Goal: Transaction & Acquisition: Purchase product/service

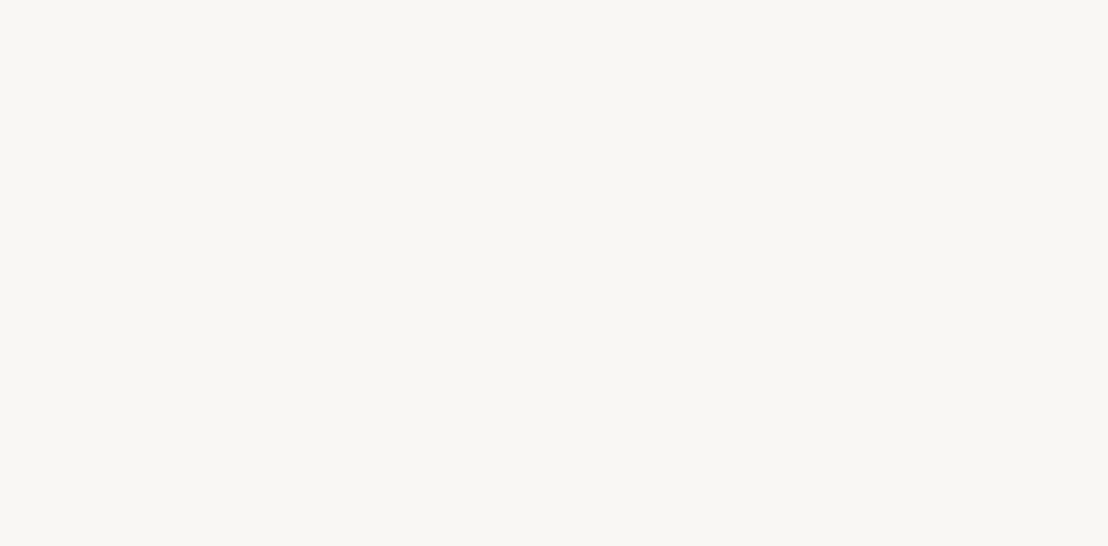
select select "FR"
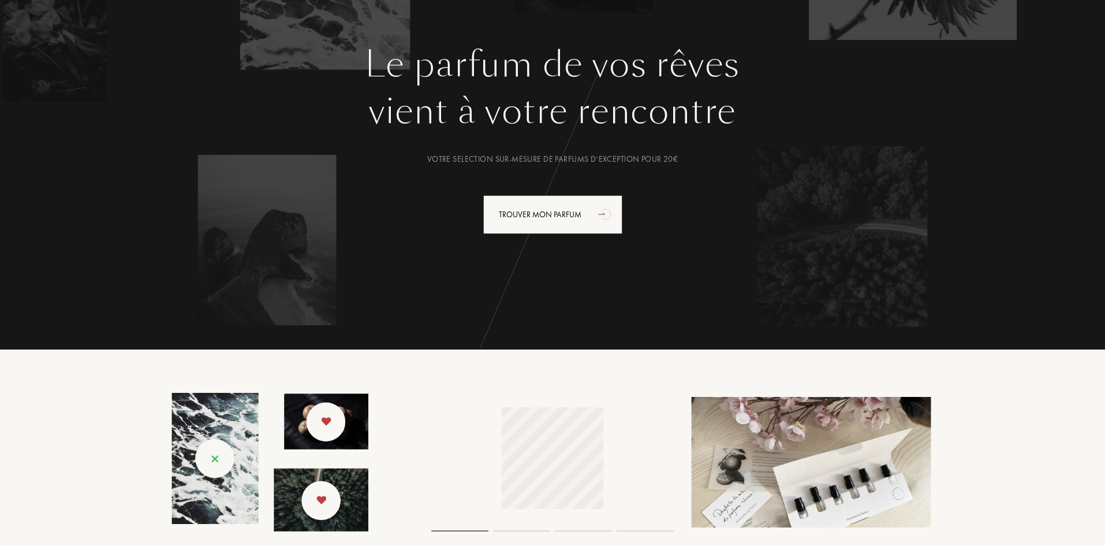
scroll to position [115, 0]
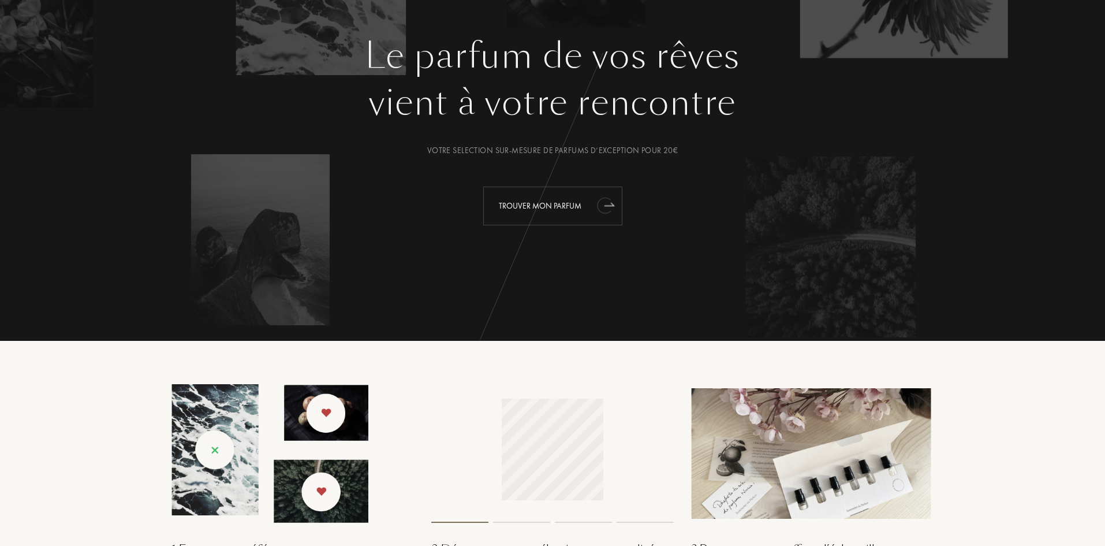
click at [534, 208] on div "Trouver mon parfum" at bounding box center [552, 205] width 139 height 39
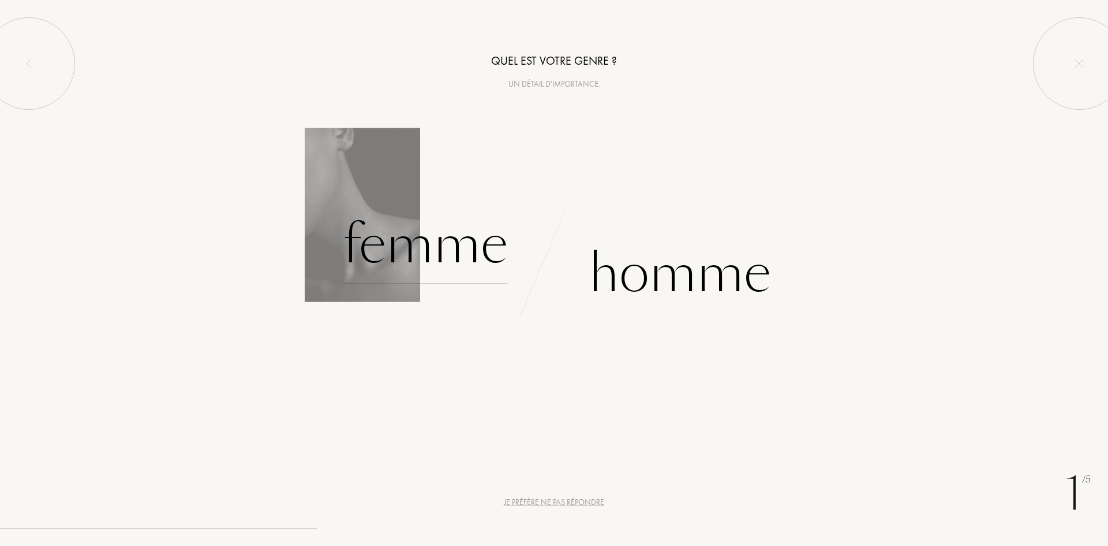
click at [413, 244] on div "Femme" at bounding box center [425, 245] width 165 height 78
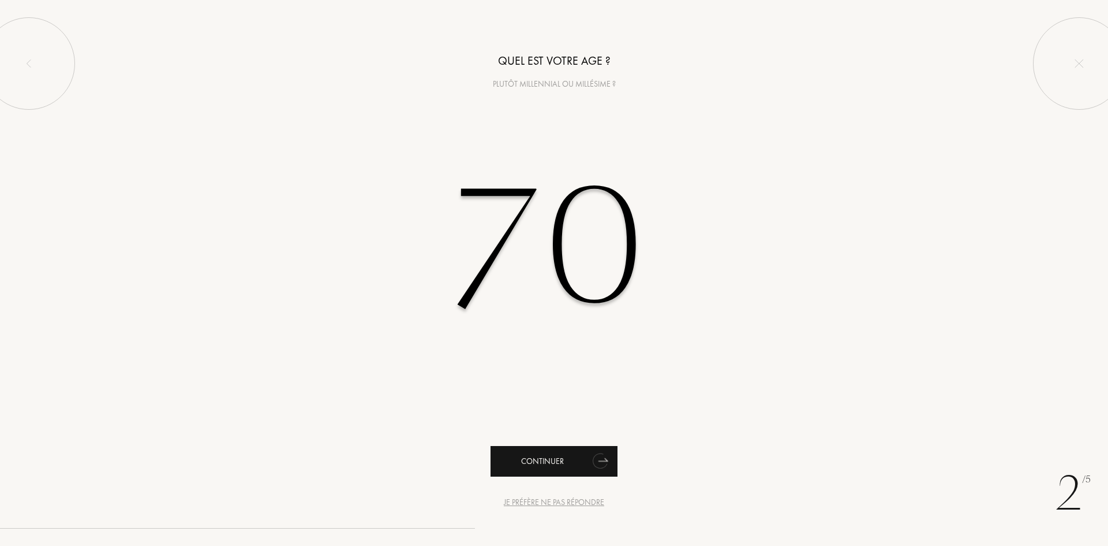
type input "70"
click at [539, 460] on div "Continuer" at bounding box center [554, 461] width 127 height 31
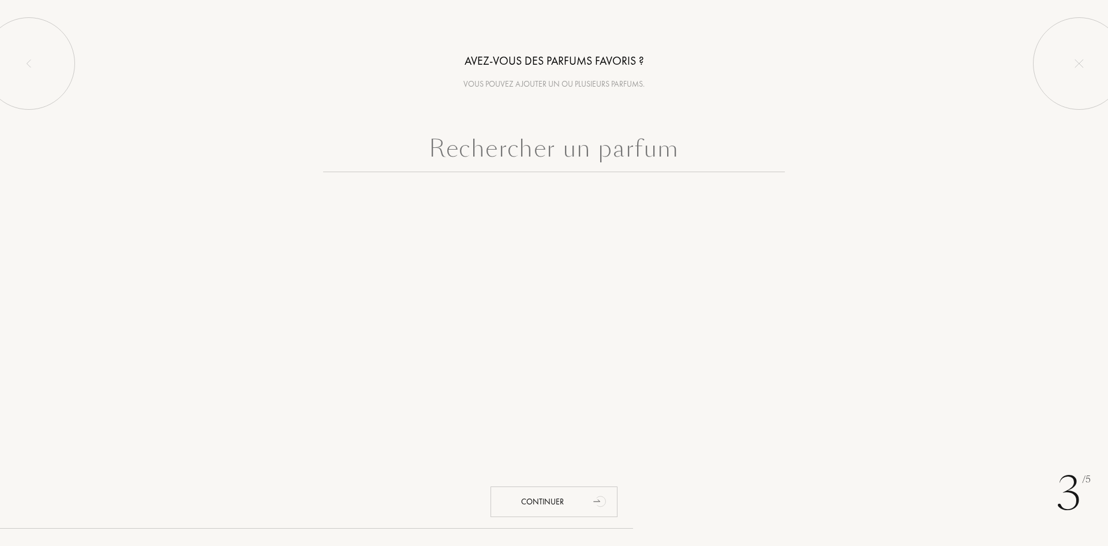
click at [536, 151] on input "text" at bounding box center [554, 151] width 462 height 42
click at [533, 504] on div "Continuer" at bounding box center [554, 501] width 127 height 31
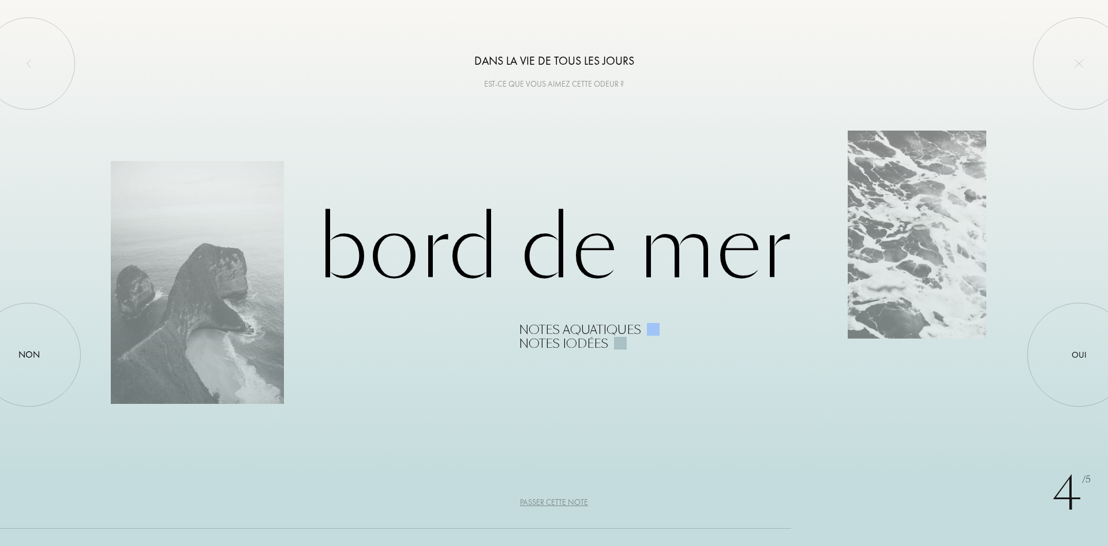
click at [620, 339] on div at bounding box center [620, 343] width 13 height 13
click at [651, 328] on div at bounding box center [653, 329] width 13 height 13
click at [206, 270] on div "Bord de Mer Notes aquatiques Notes iodées" at bounding box center [554, 273] width 887 height 155
click at [568, 499] on div "Passer cette note" at bounding box center [554, 502] width 68 height 12
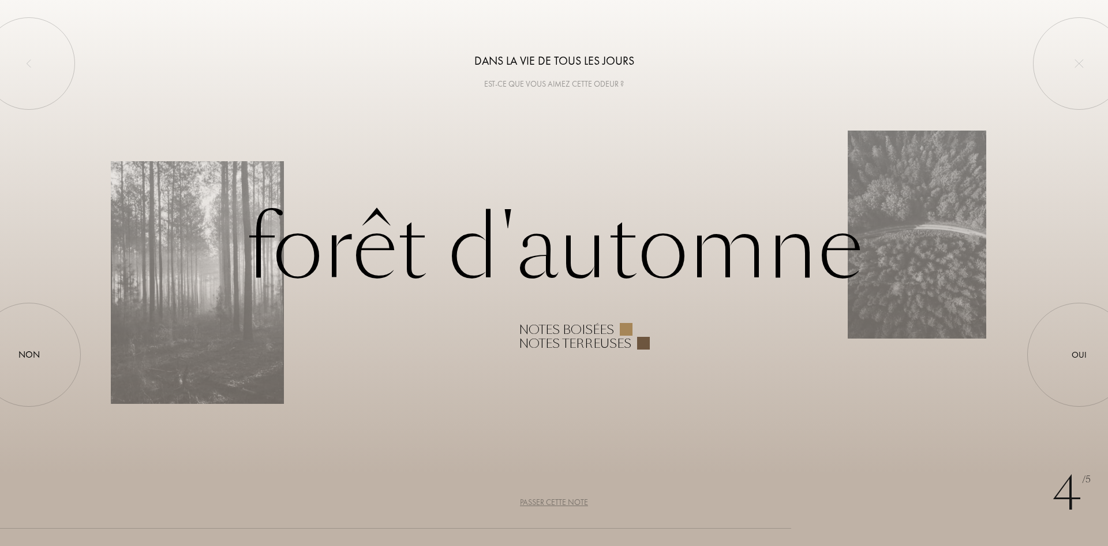
click at [622, 328] on div at bounding box center [626, 329] width 13 height 13
click at [193, 297] on div "Forêt d'automne Notes boisées Notes terreuses" at bounding box center [554, 273] width 887 height 155
click at [550, 505] on div "Passer cette note" at bounding box center [554, 502] width 68 height 12
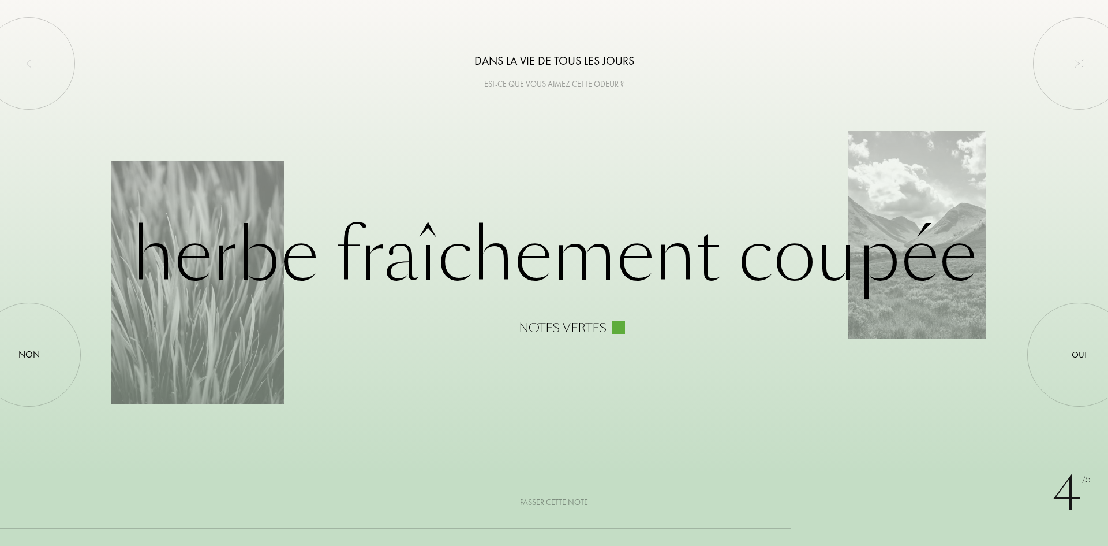
click at [550, 505] on div "Passer cette note" at bounding box center [554, 502] width 68 height 12
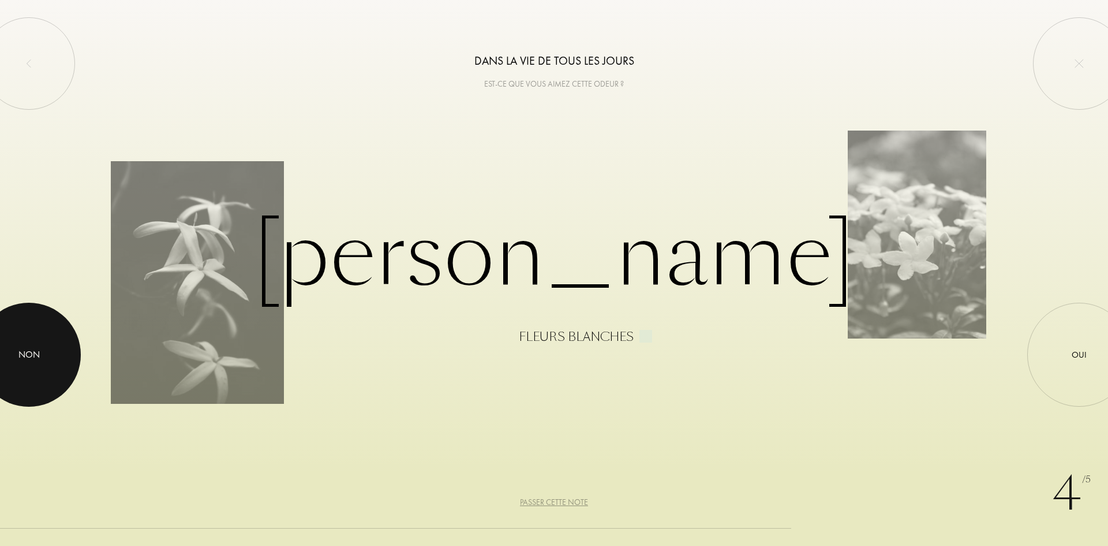
click at [21, 358] on div "Non" at bounding box center [28, 355] width 21 height 14
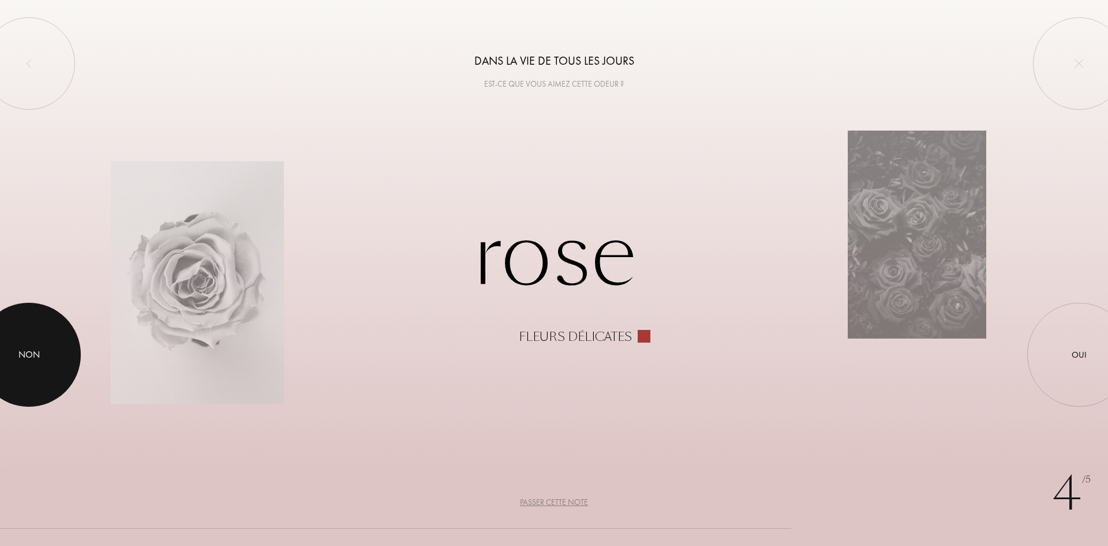
click at [21, 357] on div "Non" at bounding box center [28, 355] width 21 height 14
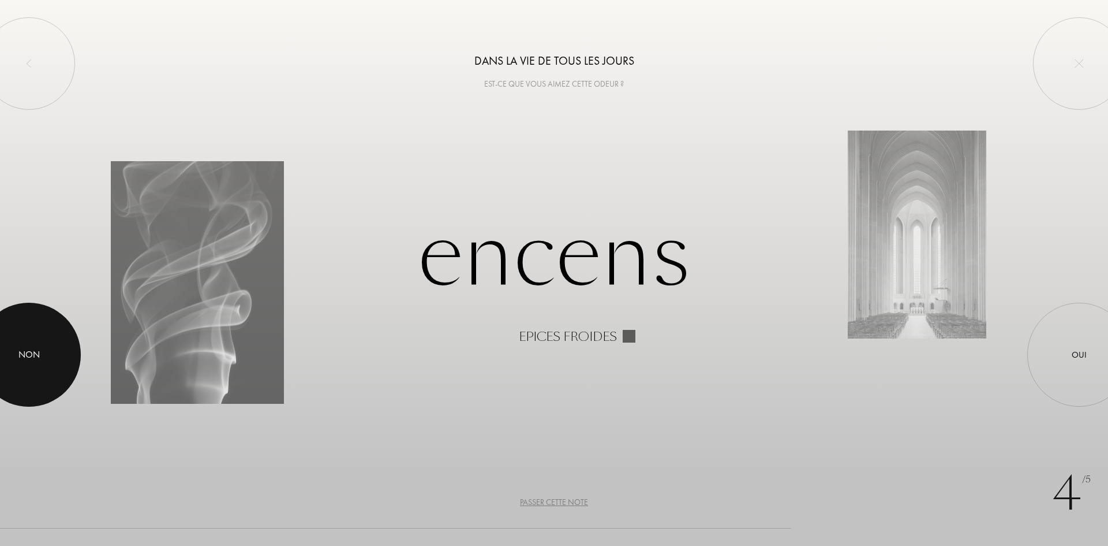
click at [21, 358] on div "Non" at bounding box center [28, 355] width 21 height 14
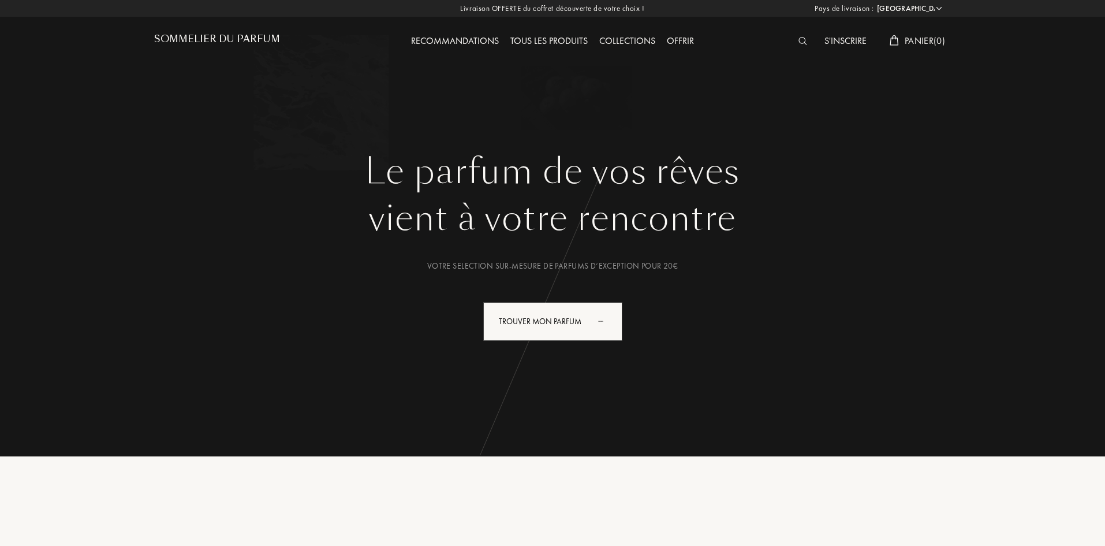
select select "FR"
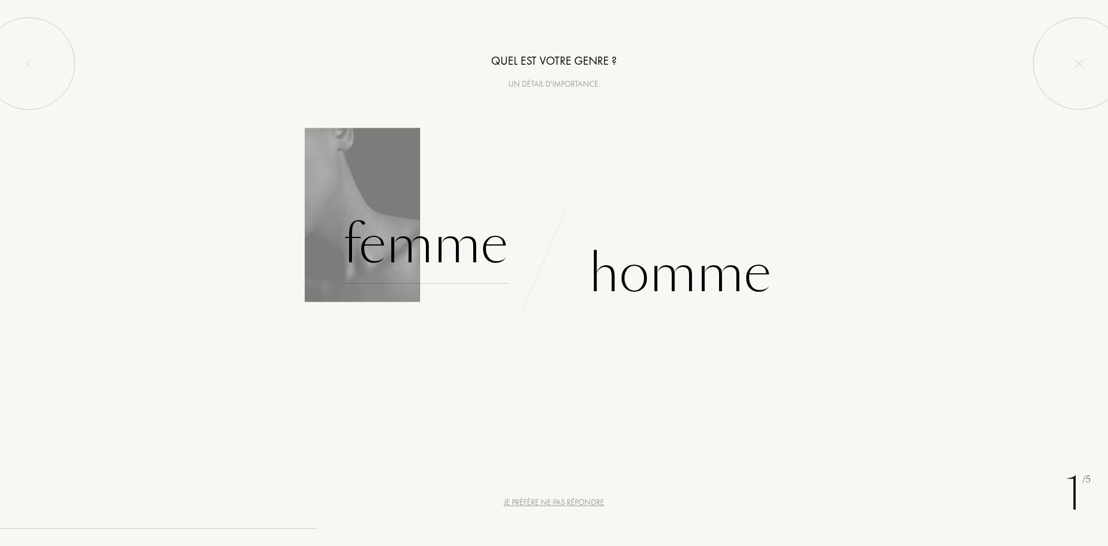
click at [485, 259] on div "Femme" at bounding box center [425, 245] width 165 height 78
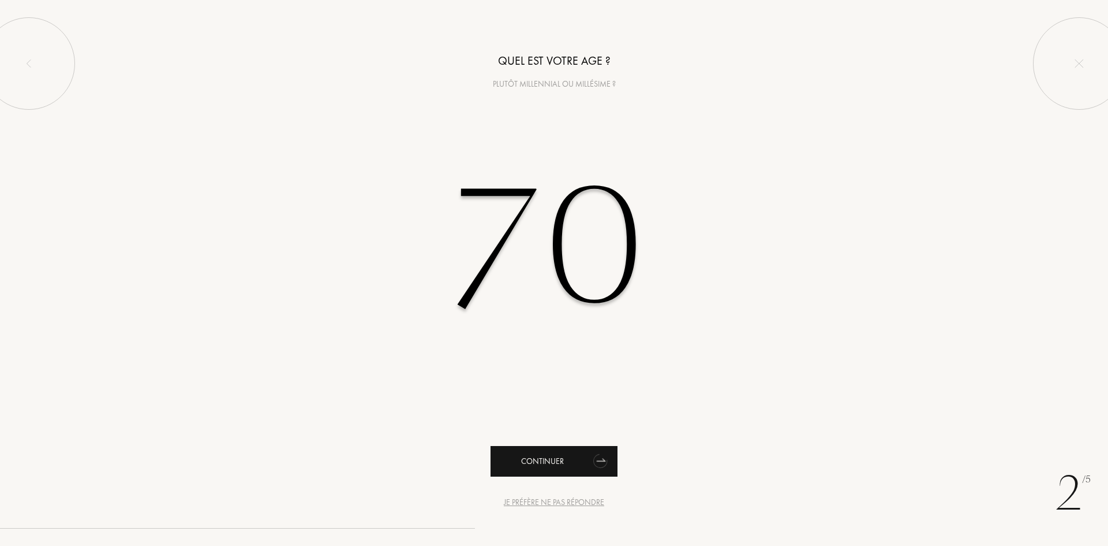
type input "70"
click at [576, 452] on div "Continuer" at bounding box center [554, 461] width 127 height 31
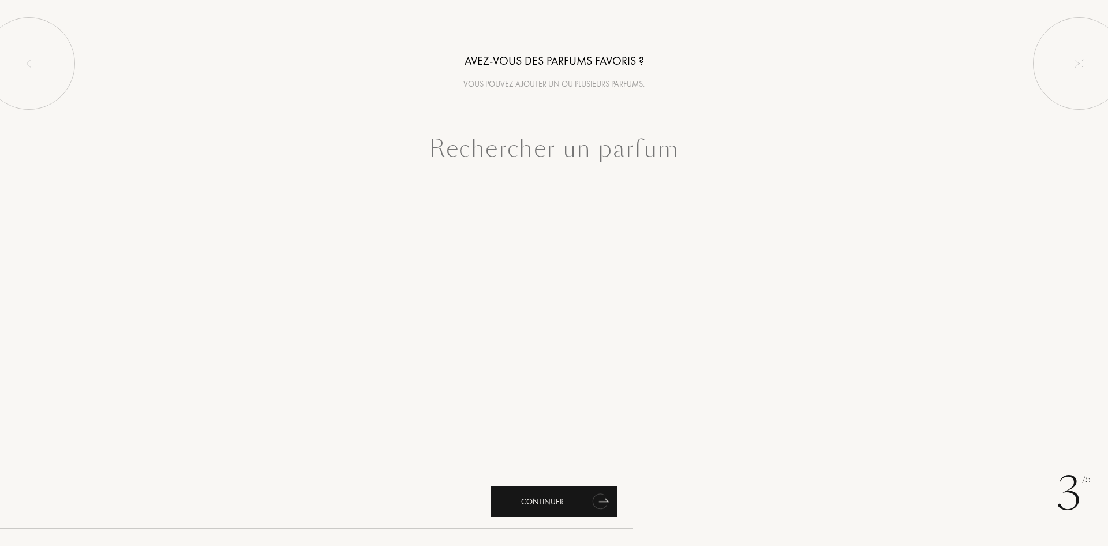
click at [552, 493] on div "Continuer" at bounding box center [554, 501] width 127 height 31
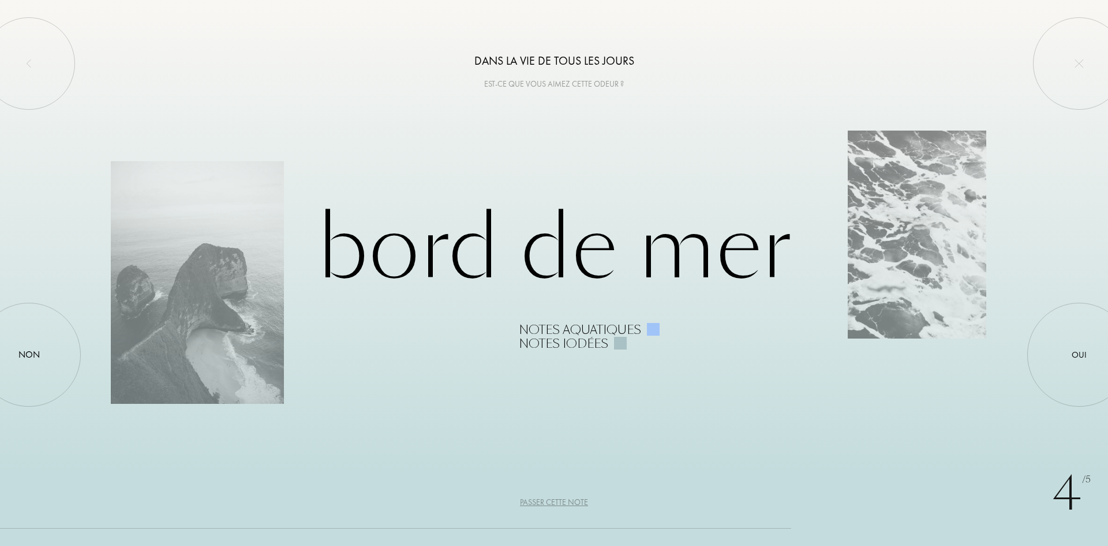
click at [578, 499] on div "Passer cette note" at bounding box center [554, 502] width 68 height 12
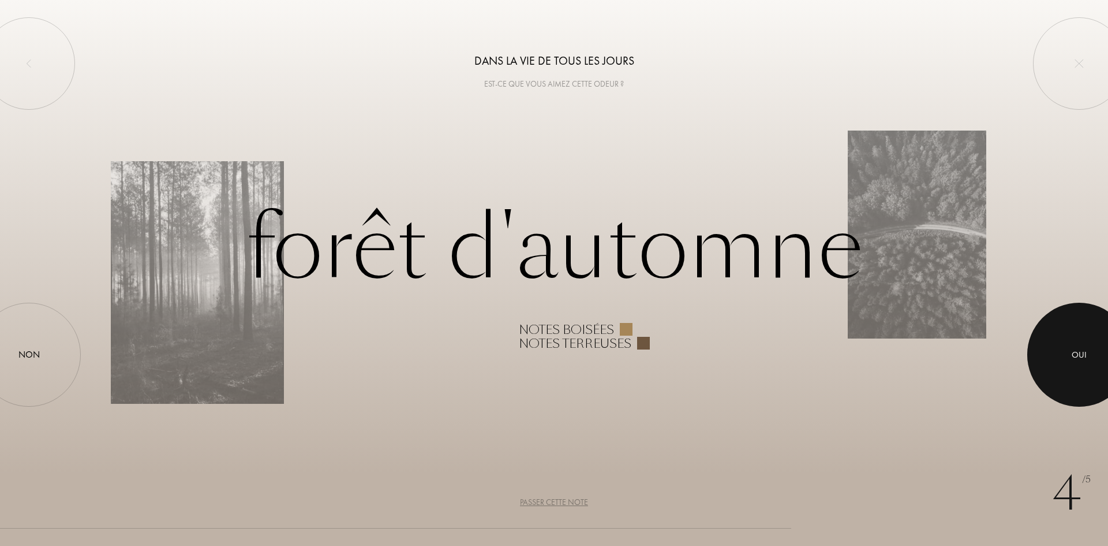
click at [1094, 351] on div at bounding box center [1080, 354] width 104 height 104
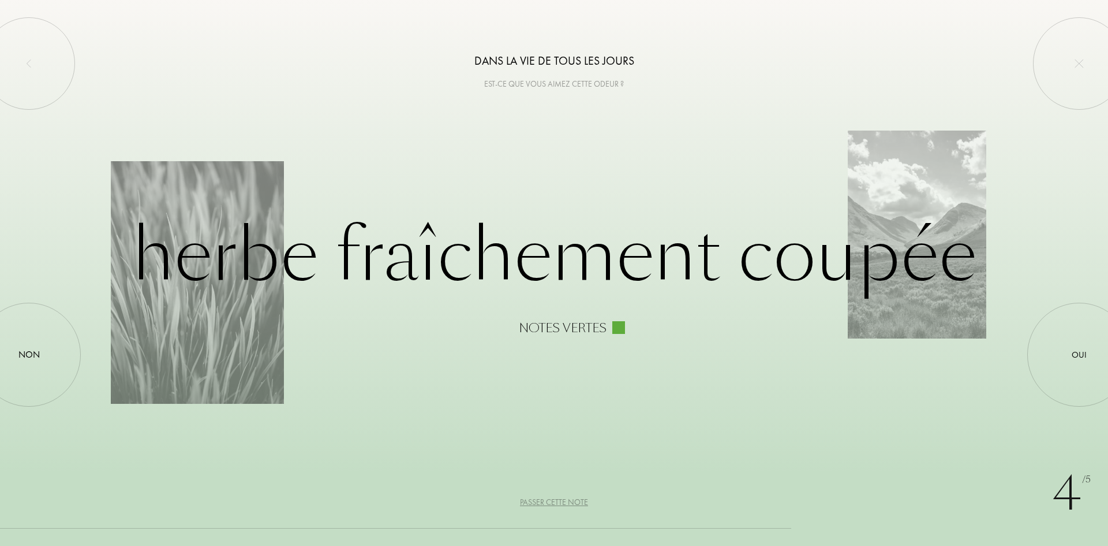
click at [579, 503] on div "Passer cette note" at bounding box center [554, 502] width 68 height 12
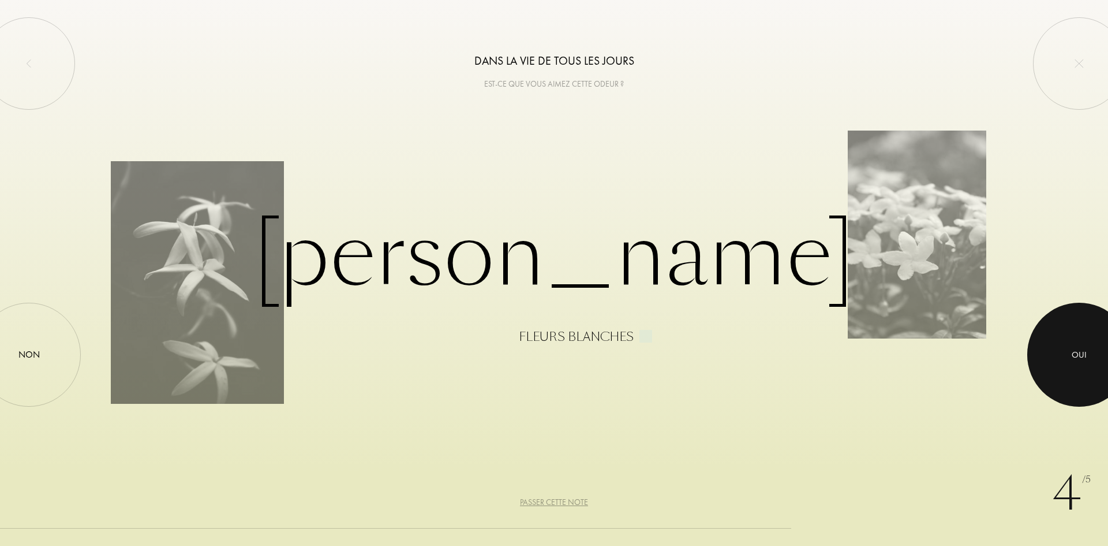
click at [1093, 346] on div at bounding box center [1080, 354] width 104 height 104
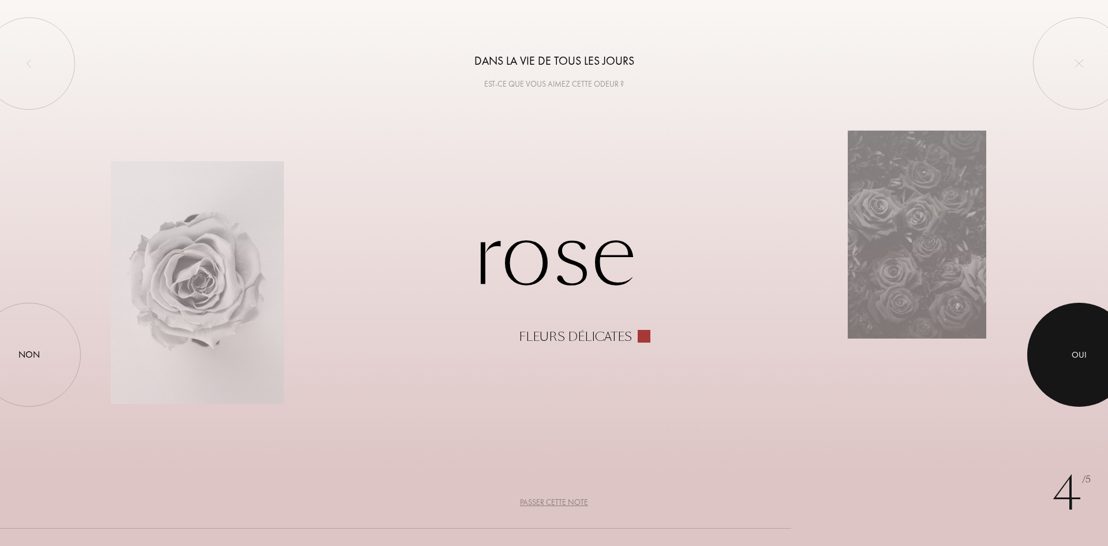
click at [1077, 351] on div "Oui" at bounding box center [1079, 354] width 15 height 13
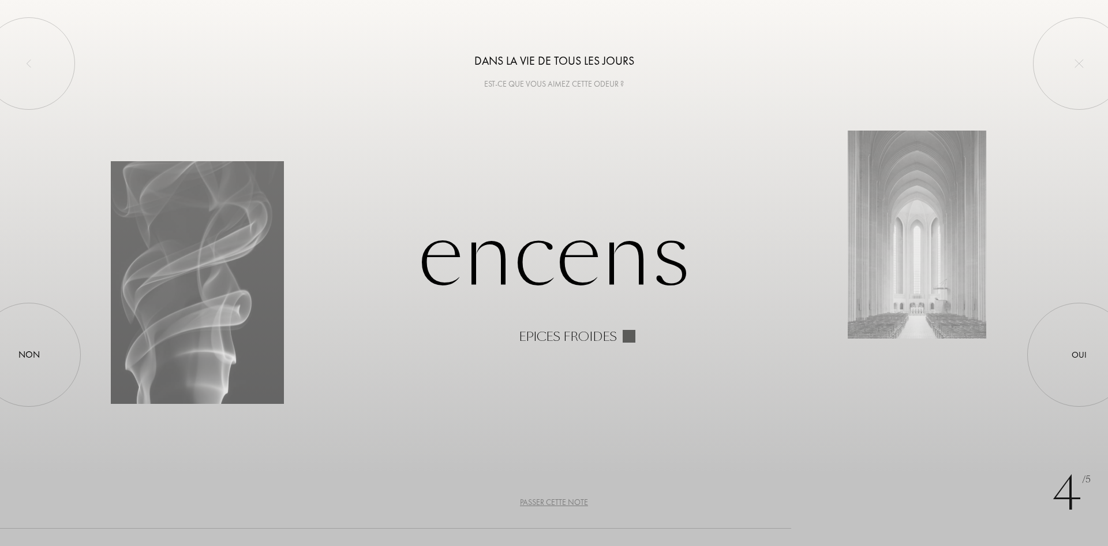
click at [577, 498] on div "Passer cette note" at bounding box center [554, 502] width 68 height 12
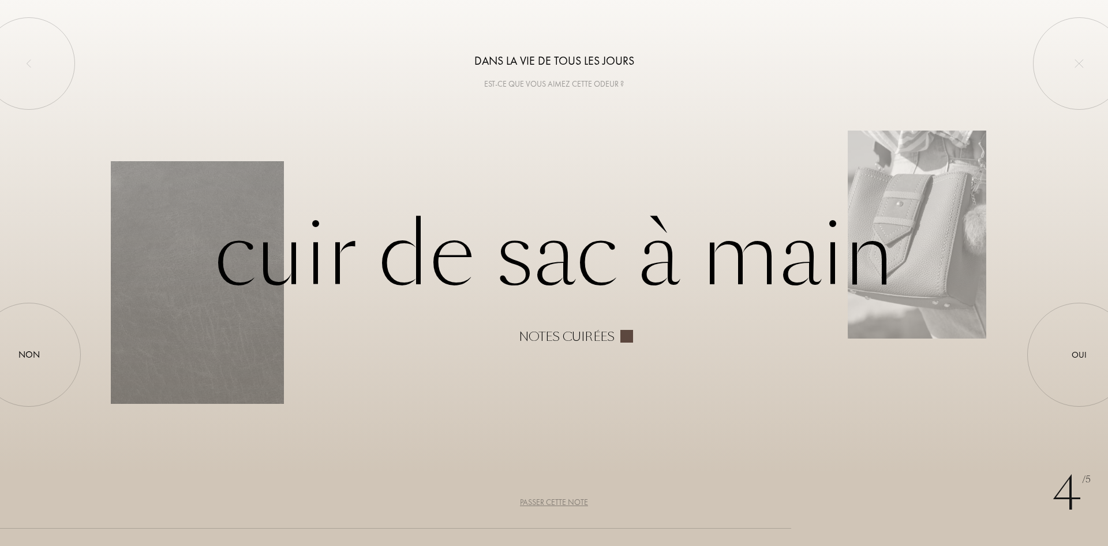
click at [579, 498] on div "Passer cette note" at bounding box center [554, 502] width 68 height 12
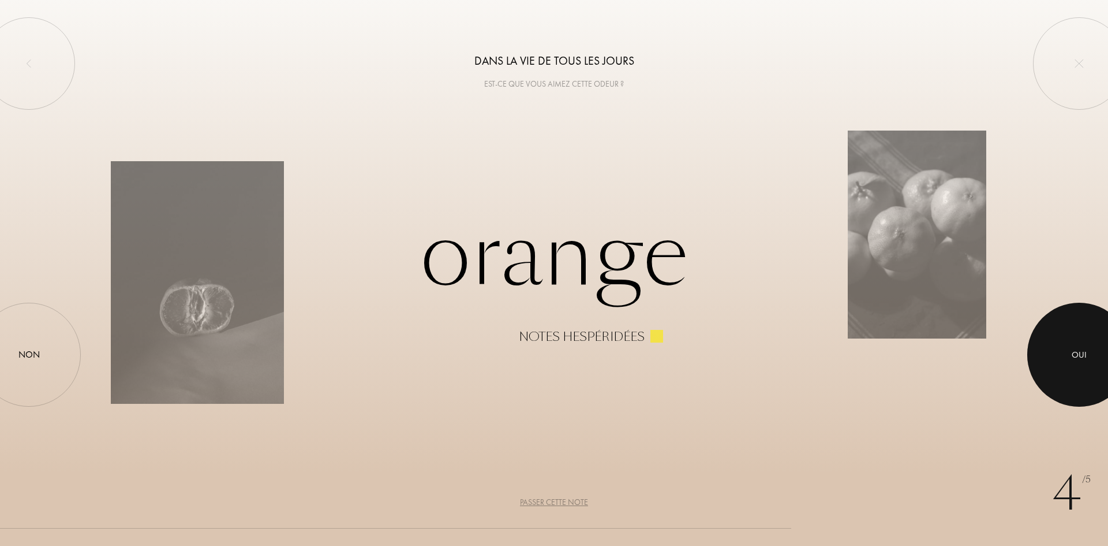
click at [1073, 354] on div "Oui" at bounding box center [1079, 354] width 15 height 13
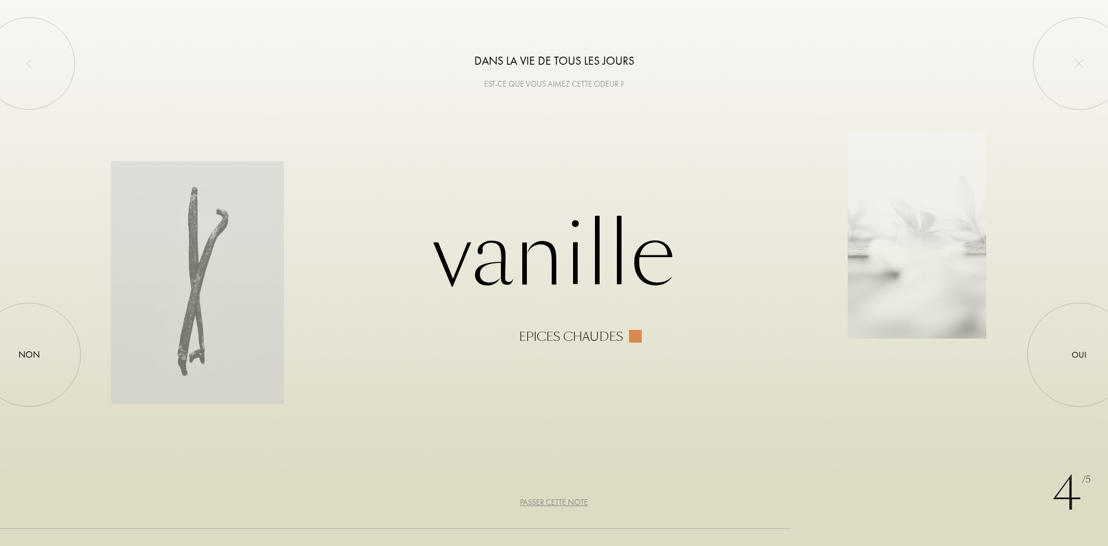
click at [530, 499] on div "Passer cette note" at bounding box center [554, 502] width 68 height 12
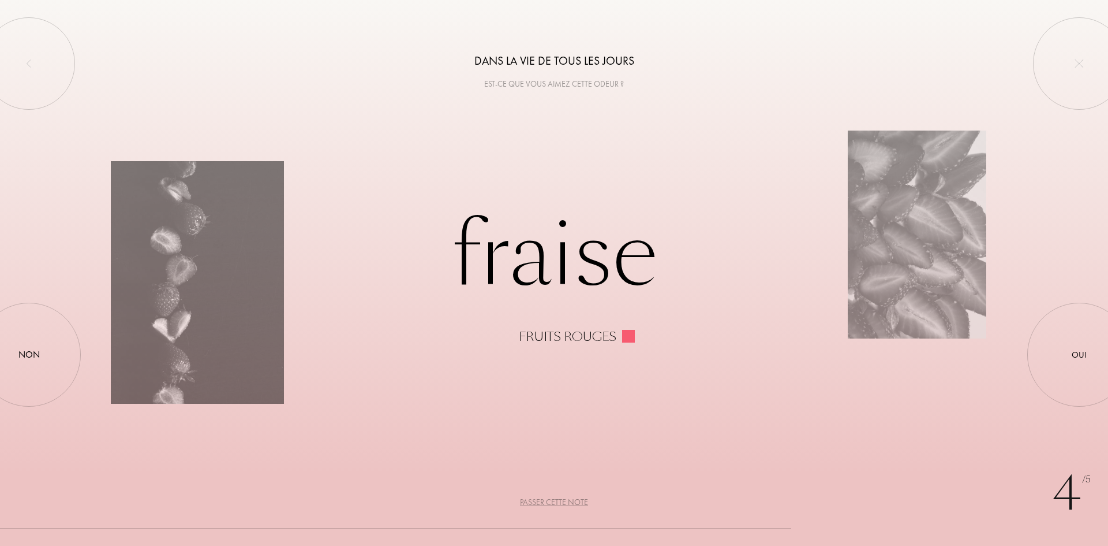
click at [536, 503] on div "Passer cette note" at bounding box center [554, 502] width 68 height 12
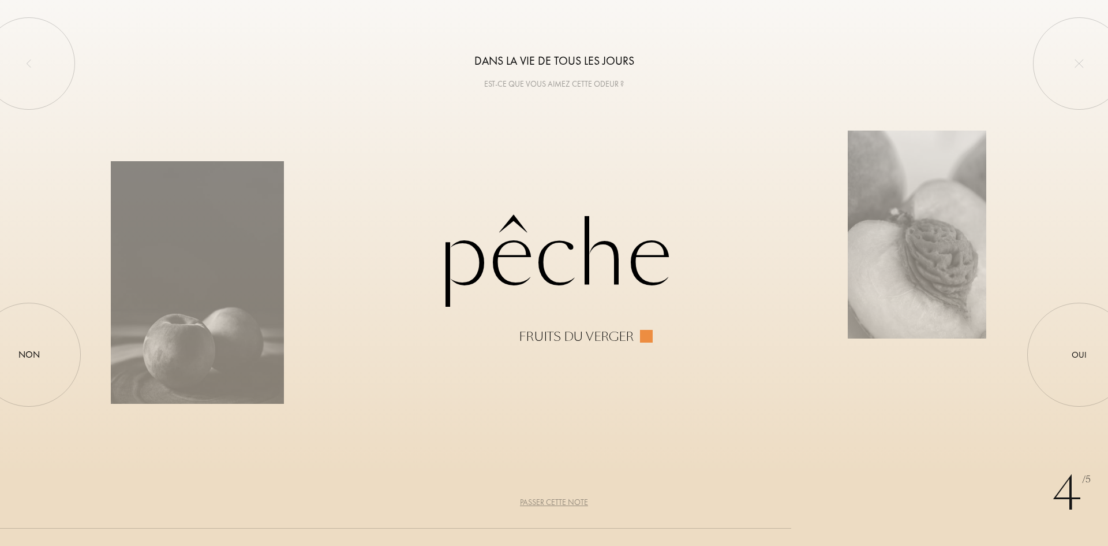
click at [536, 503] on div "Passer cette note" at bounding box center [554, 502] width 68 height 12
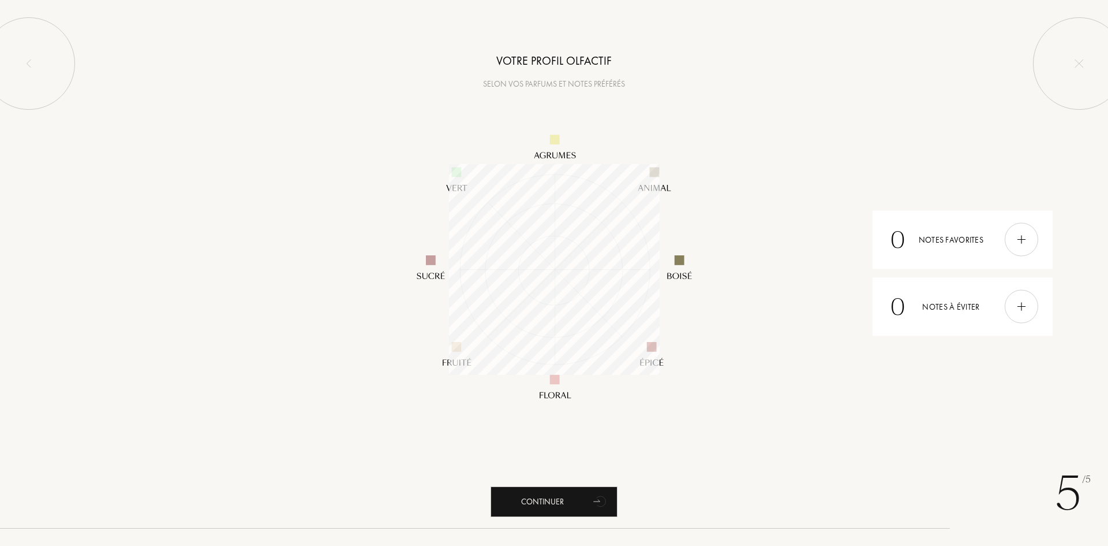
scroll to position [211, 211]
click at [545, 498] on div "Continuer" at bounding box center [554, 501] width 127 height 31
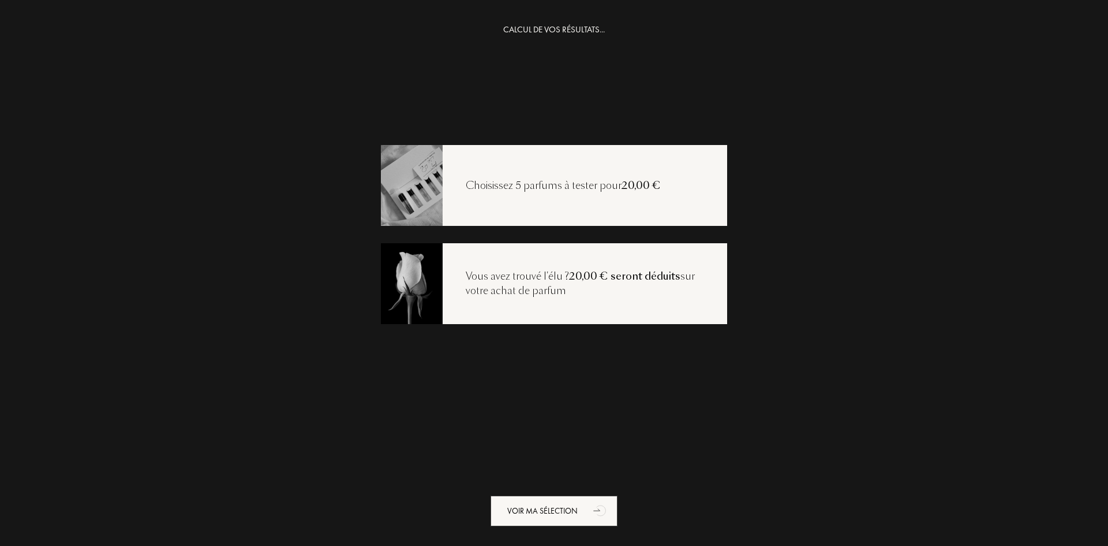
click at [507, 190] on div "Choisissez 5 parfums à tester pour 20,00 €" at bounding box center [563, 185] width 241 height 15
click at [552, 507] on div "Voir ma sélection" at bounding box center [554, 510] width 127 height 31
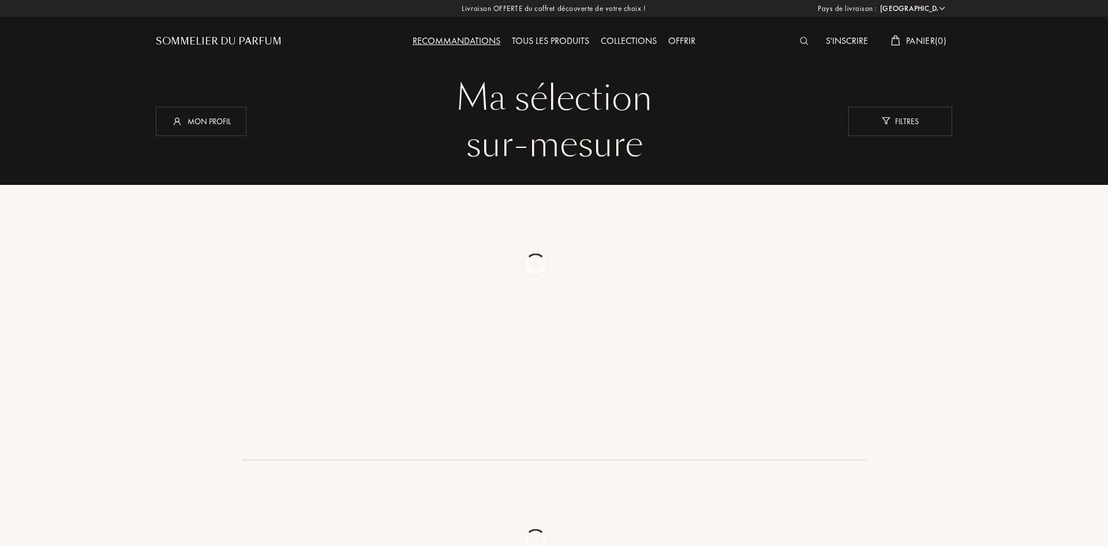
select select "FR"
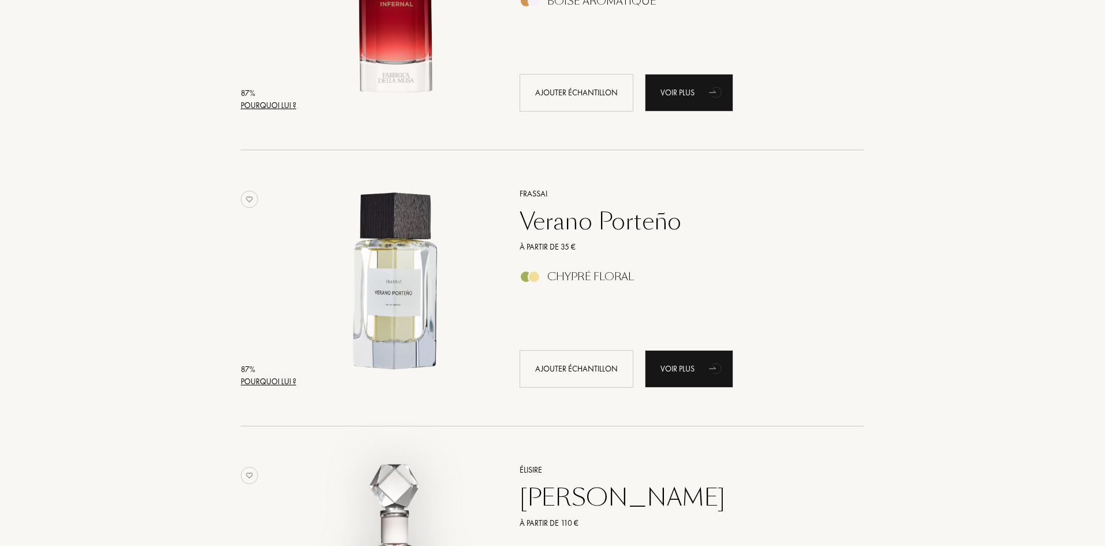
scroll to position [2078, 0]
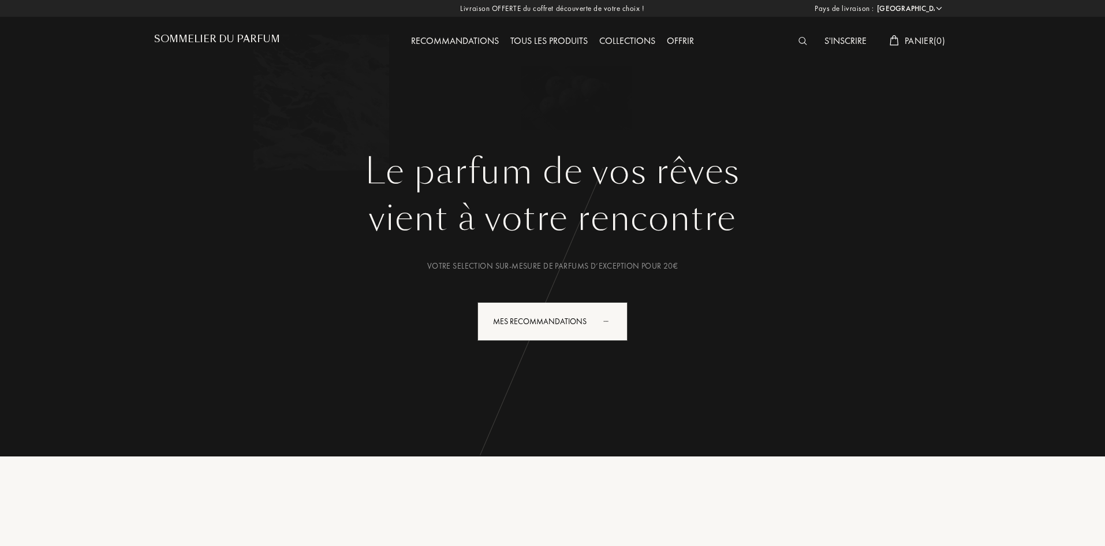
select select "FR"
